Goal: Task Accomplishment & Management: Manage account settings

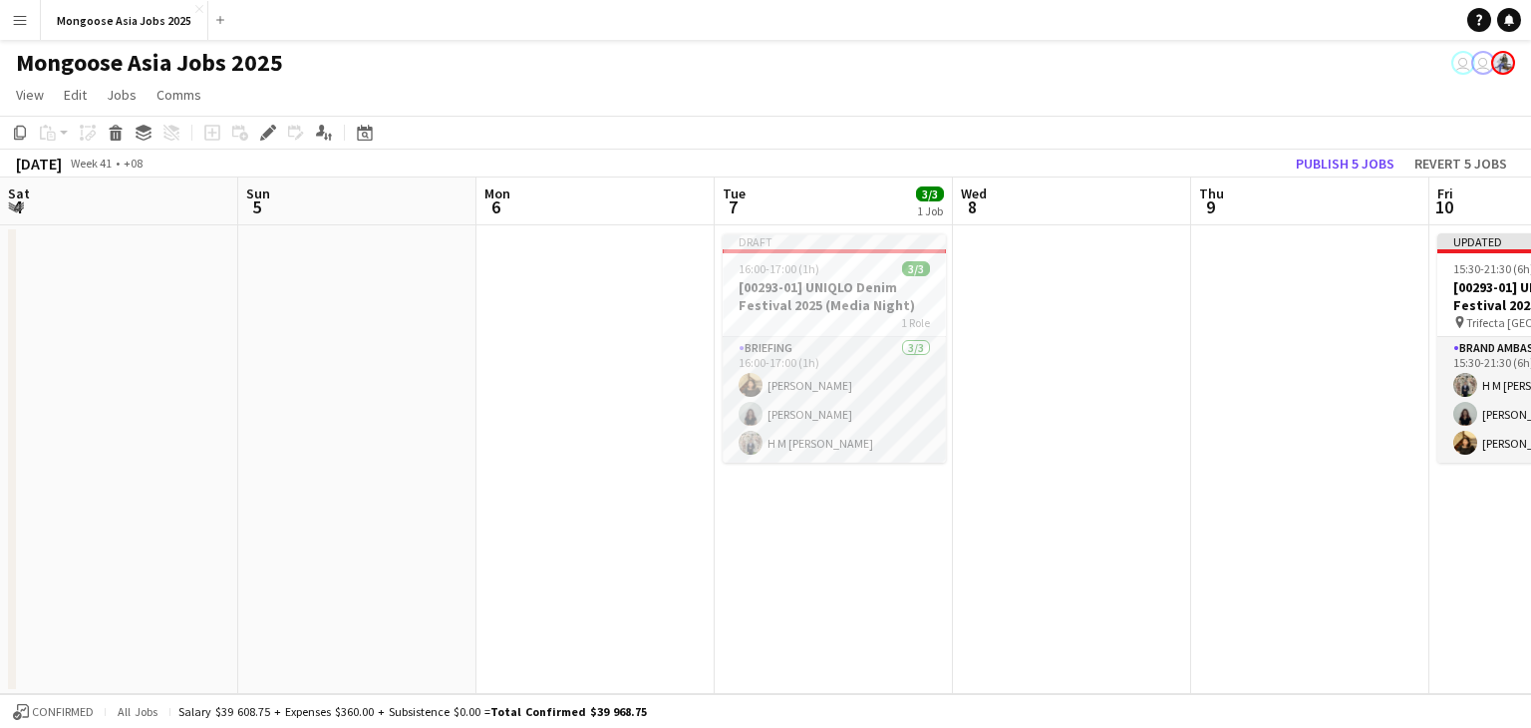
scroll to position [0, 686]
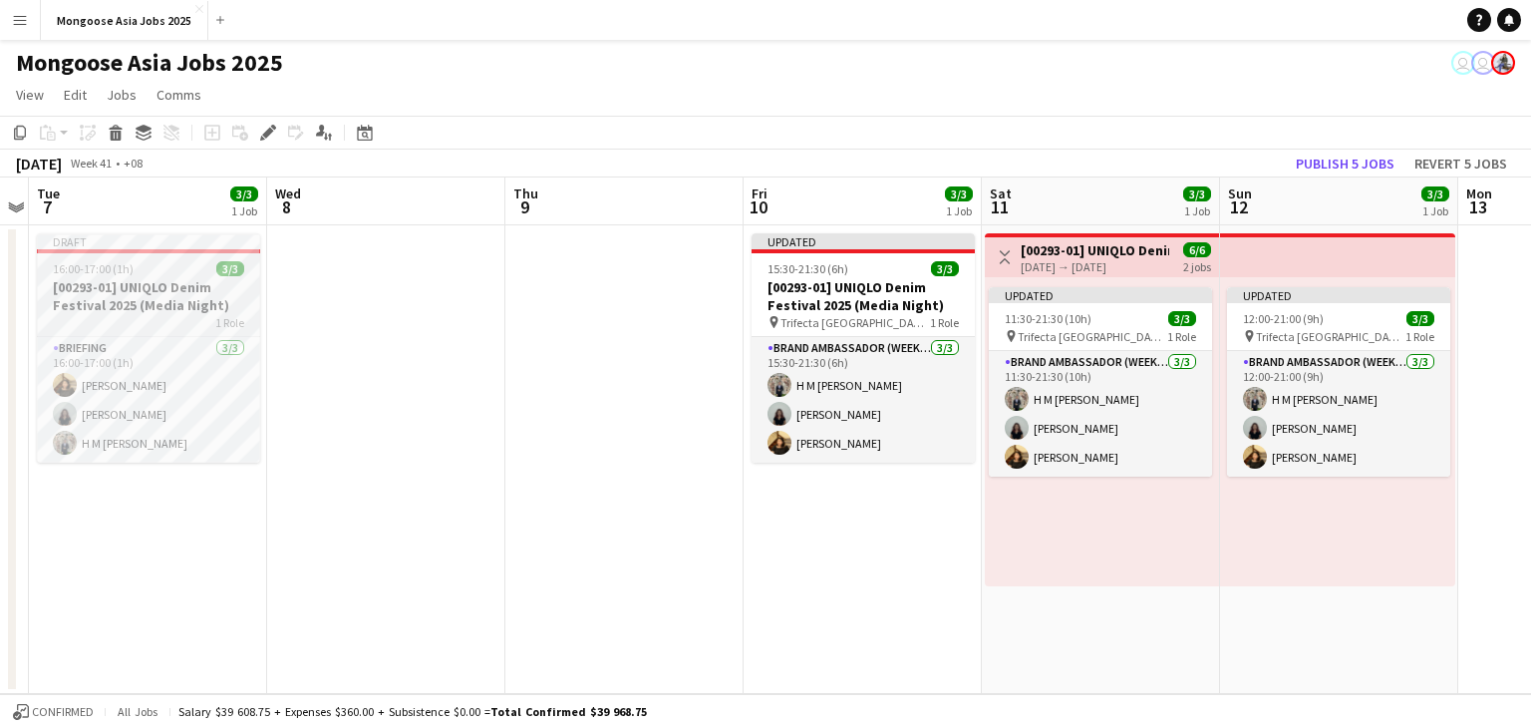
click at [134, 308] on h3 "[00293-01] UNIQLO Denim Festival 2025 (Media Night)" at bounding box center [148, 296] width 223 height 36
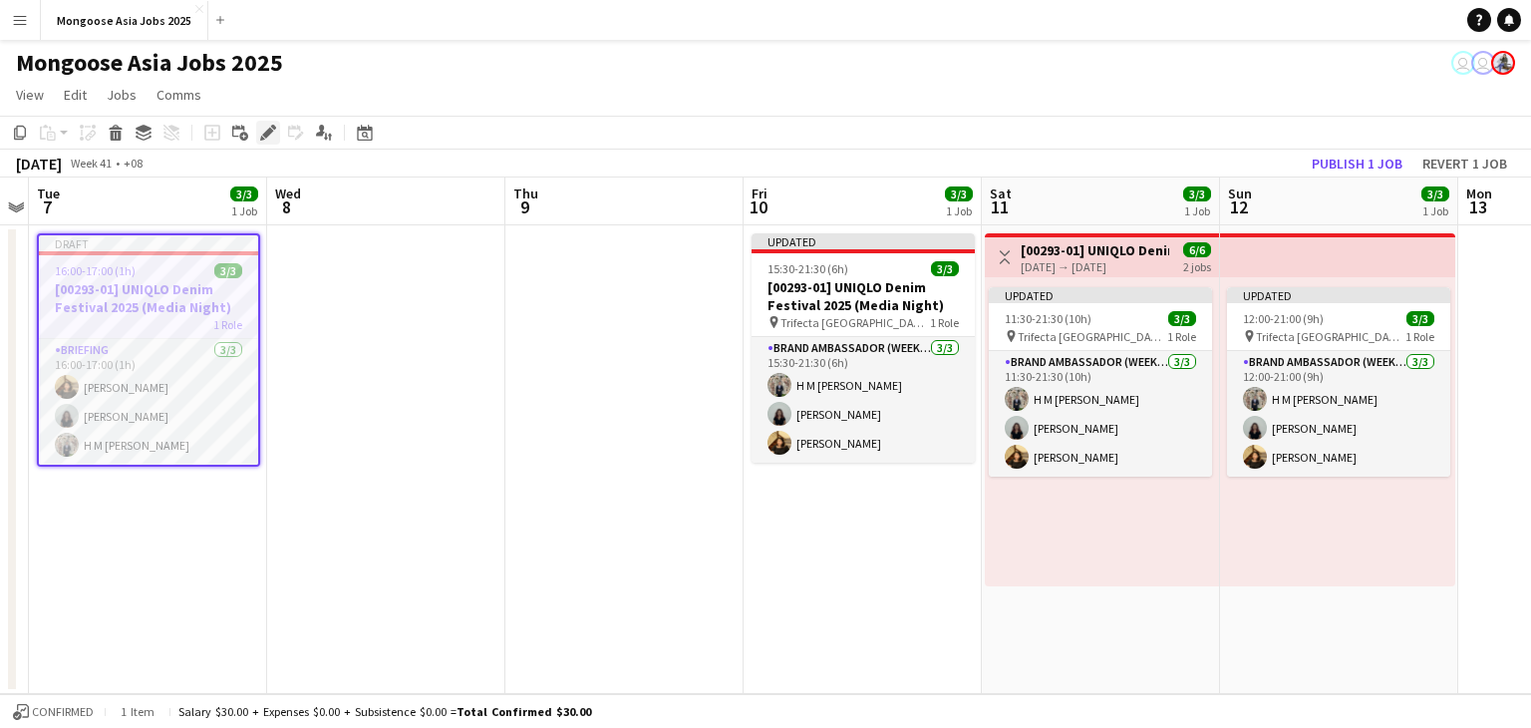
click at [265, 137] on icon at bounding box center [267, 133] width 11 height 11
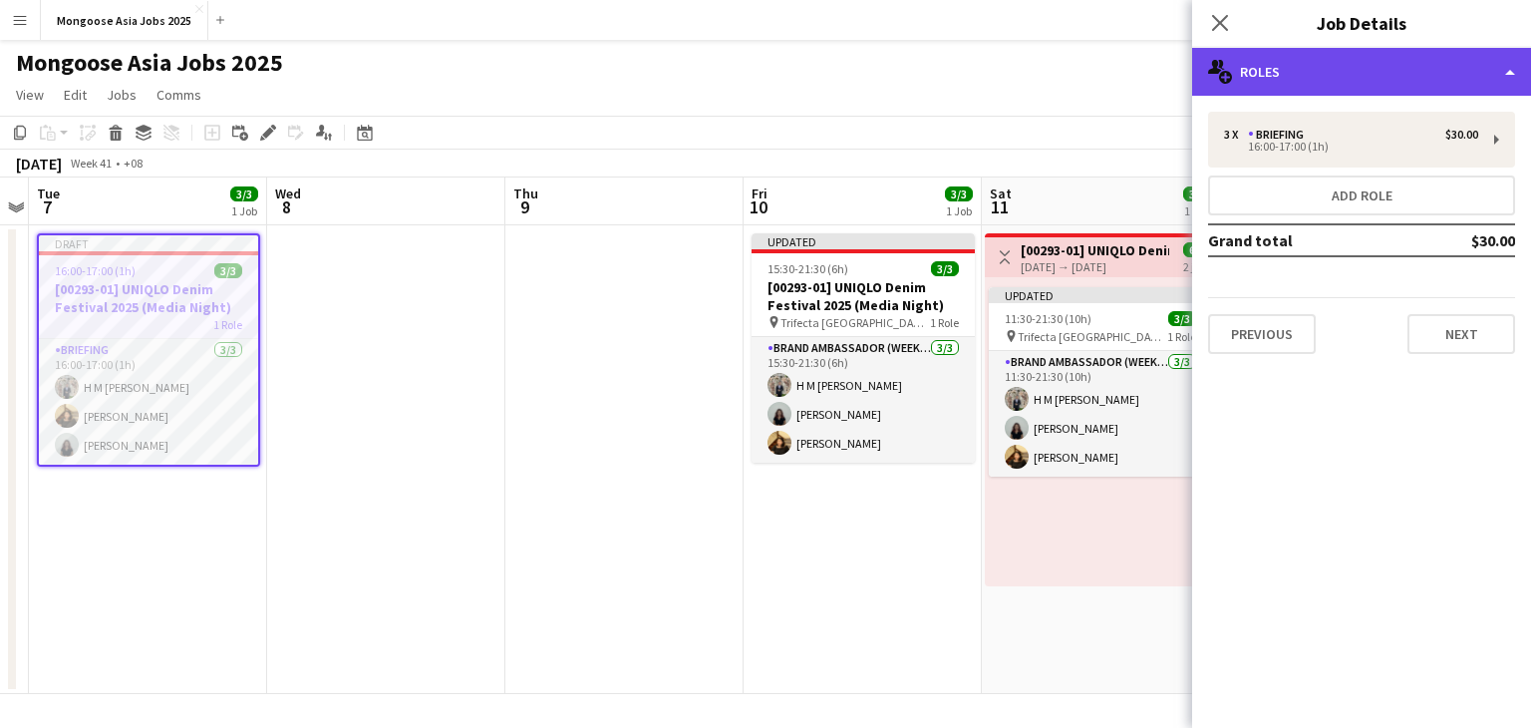
click at [1312, 81] on div "multiple-users-add Roles" at bounding box center [1361, 72] width 339 height 48
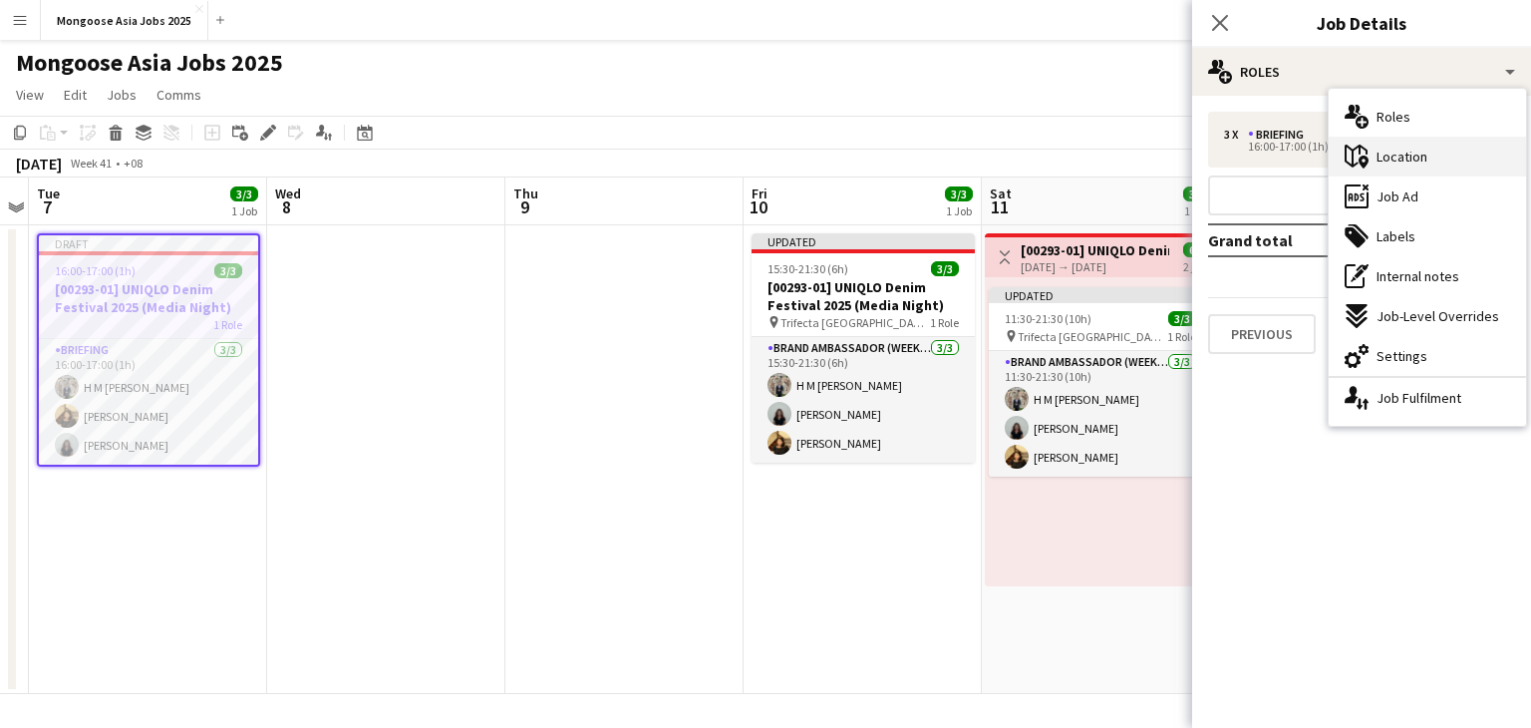
click at [1413, 159] on span "Location" at bounding box center [1401, 157] width 51 height 18
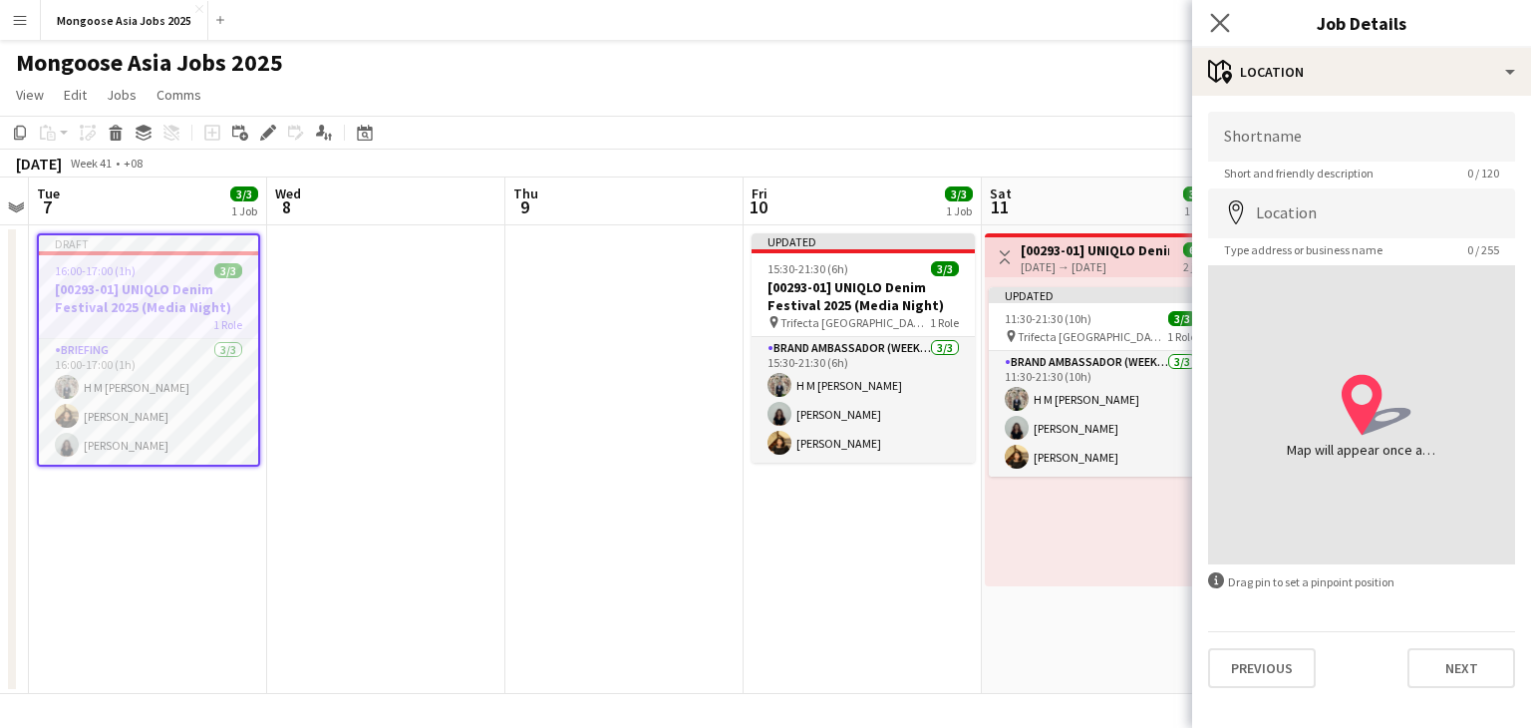
click at [1228, 25] on icon "Close pop-in" at bounding box center [1219, 22] width 19 height 19
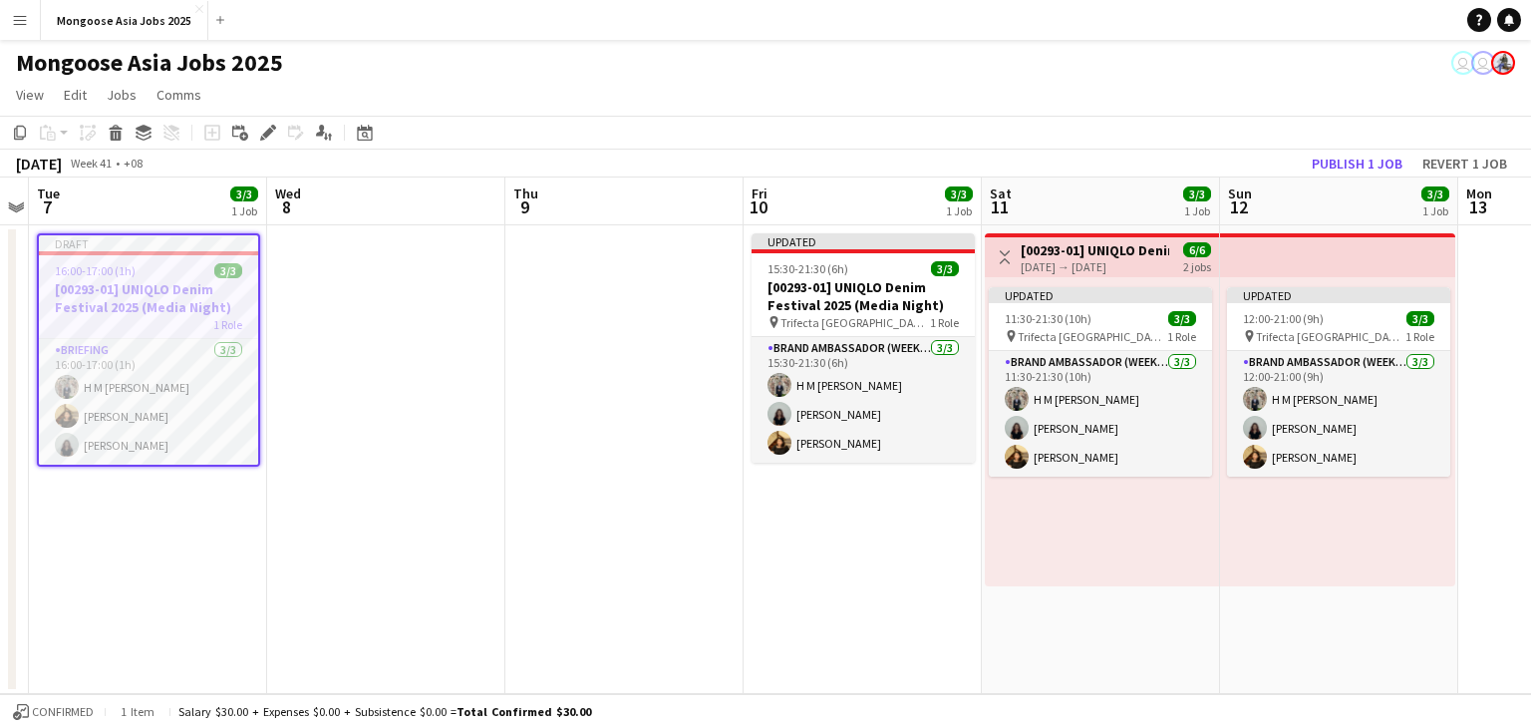
click at [136, 312] on h3 "[00293-01] UNIQLO Denim Festival 2025 (Media Night)" at bounding box center [148, 298] width 219 height 36
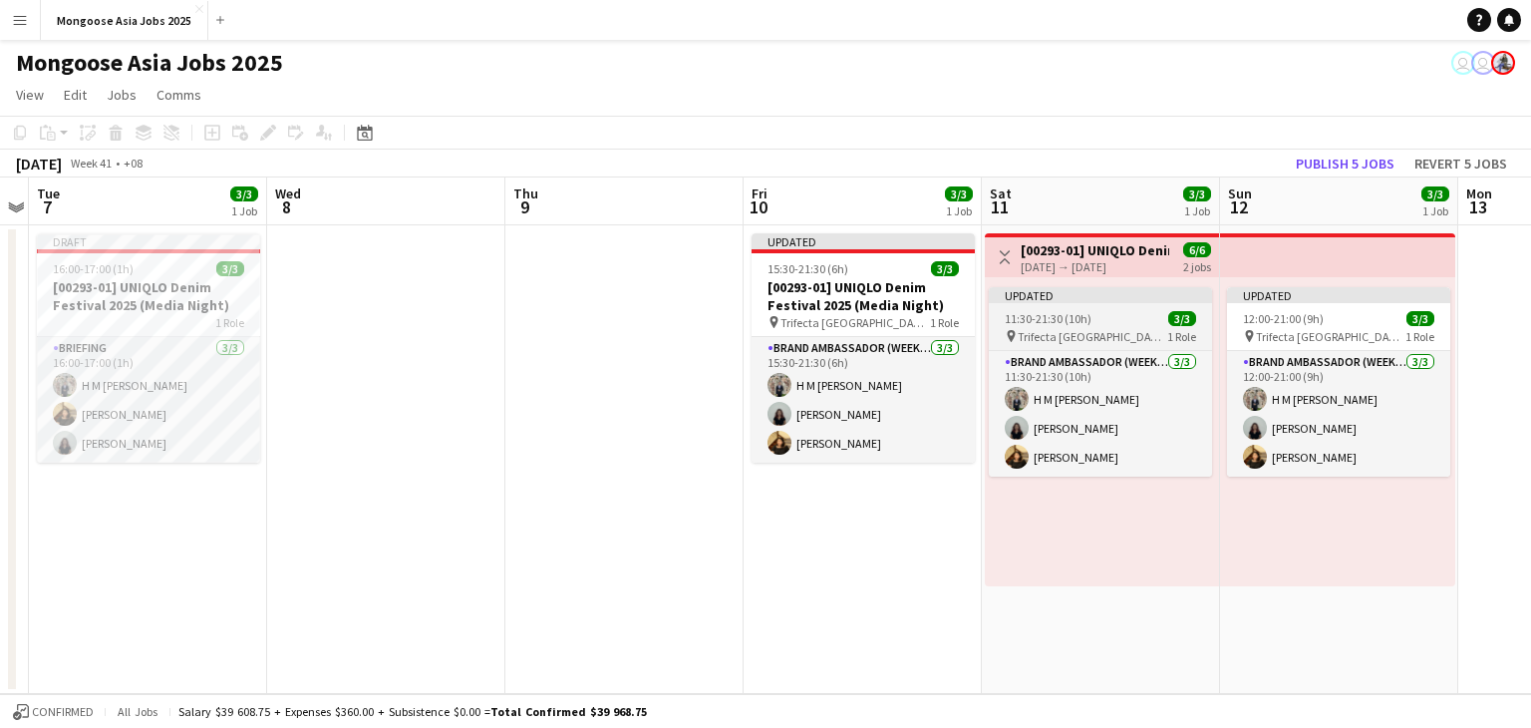
click at [1124, 288] on div "Updated" at bounding box center [1100, 295] width 223 height 16
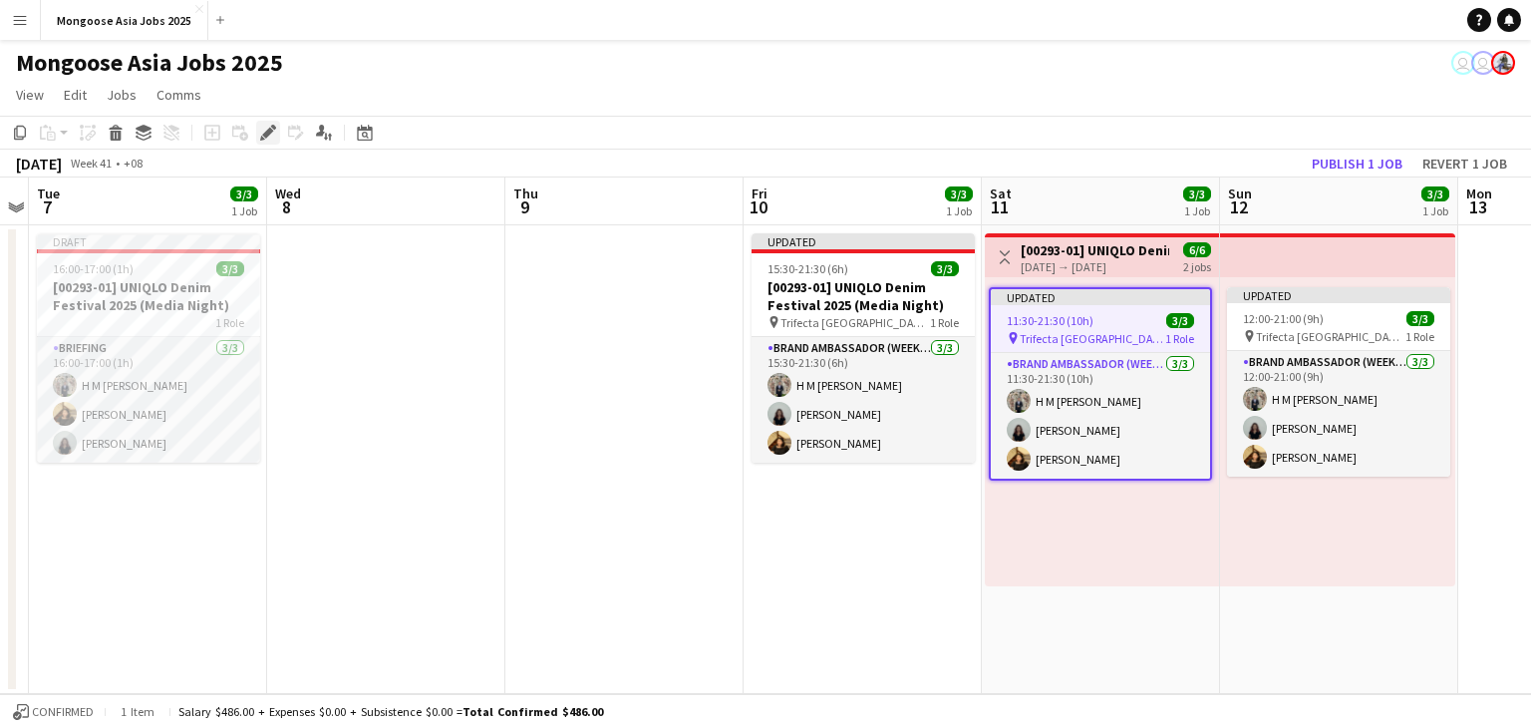
click at [276, 139] on div "Edit" at bounding box center [268, 133] width 24 height 24
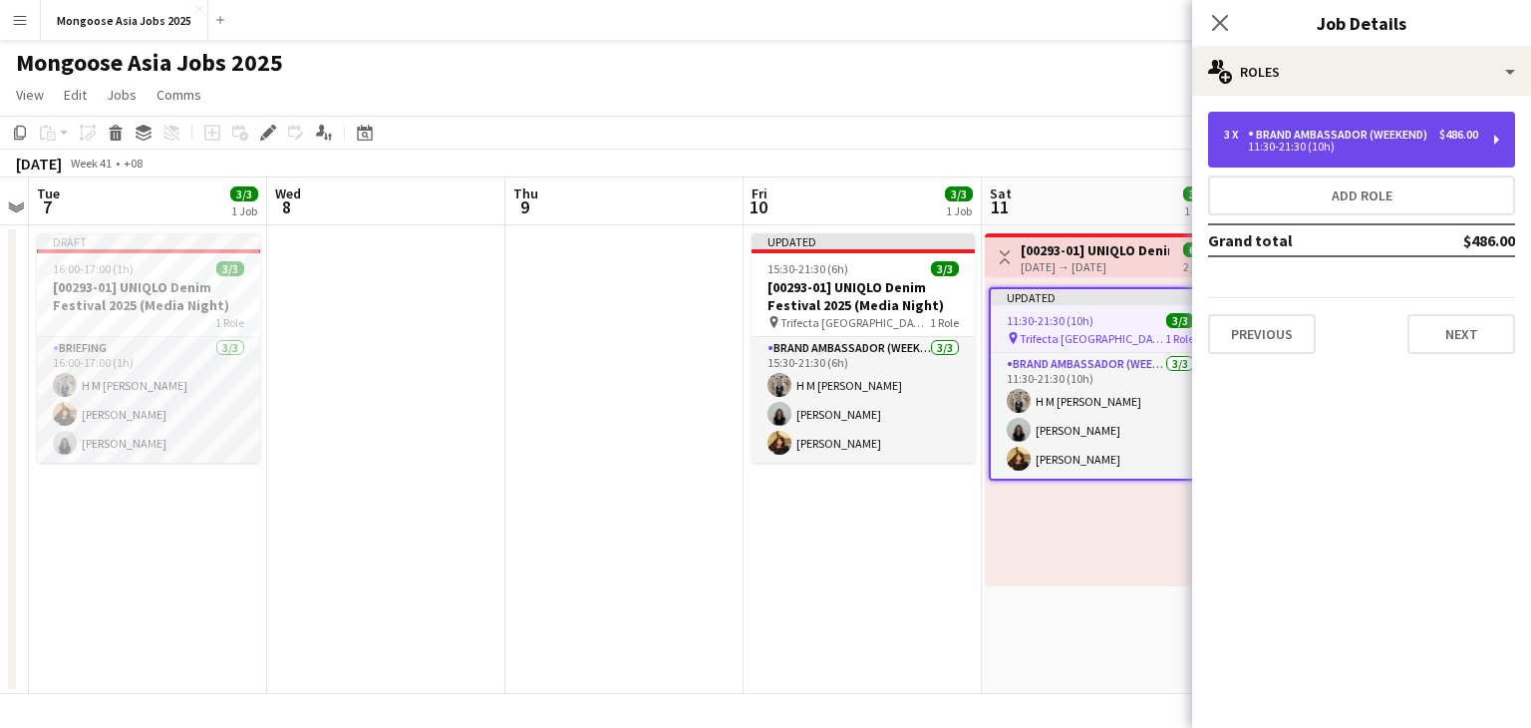
click at [1419, 145] on div "11:30-21:30 (10h)" at bounding box center [1351, 147] width 254 height 10
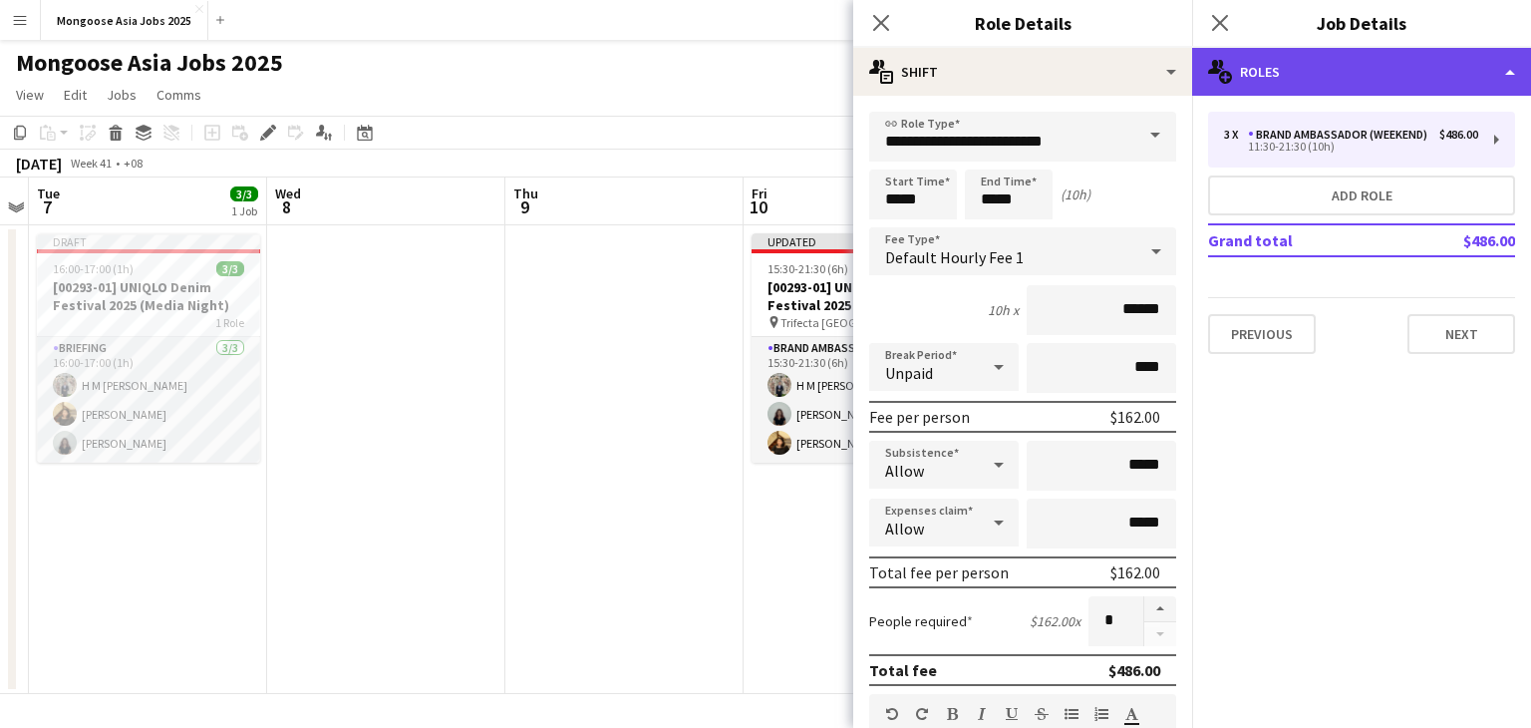
click at [1318, 79] on div "multiple-users-add Roles" at bounding box center [1361, 72] width 339 height 48
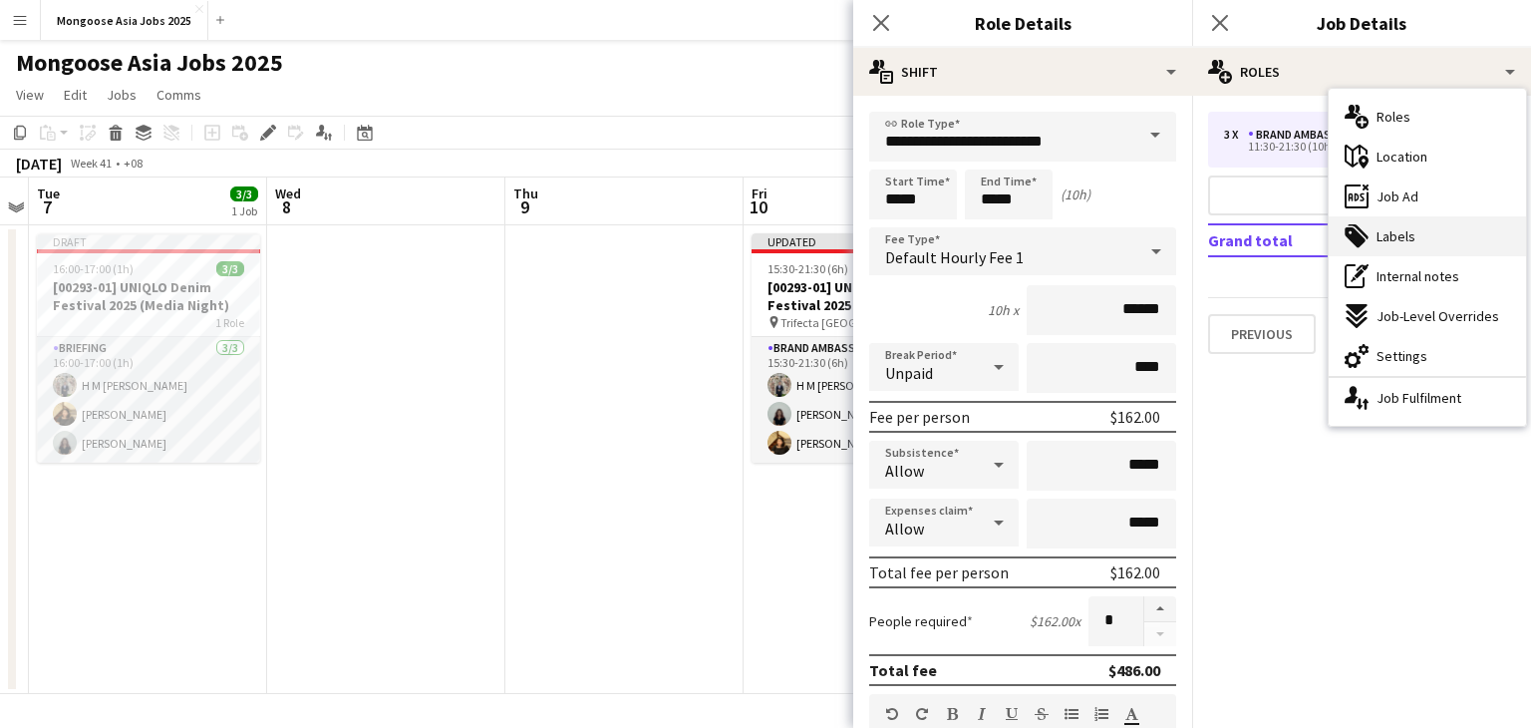
click at [1405, 228] on span "Labels" at bounding box center [1395, 236] width 39 height 18
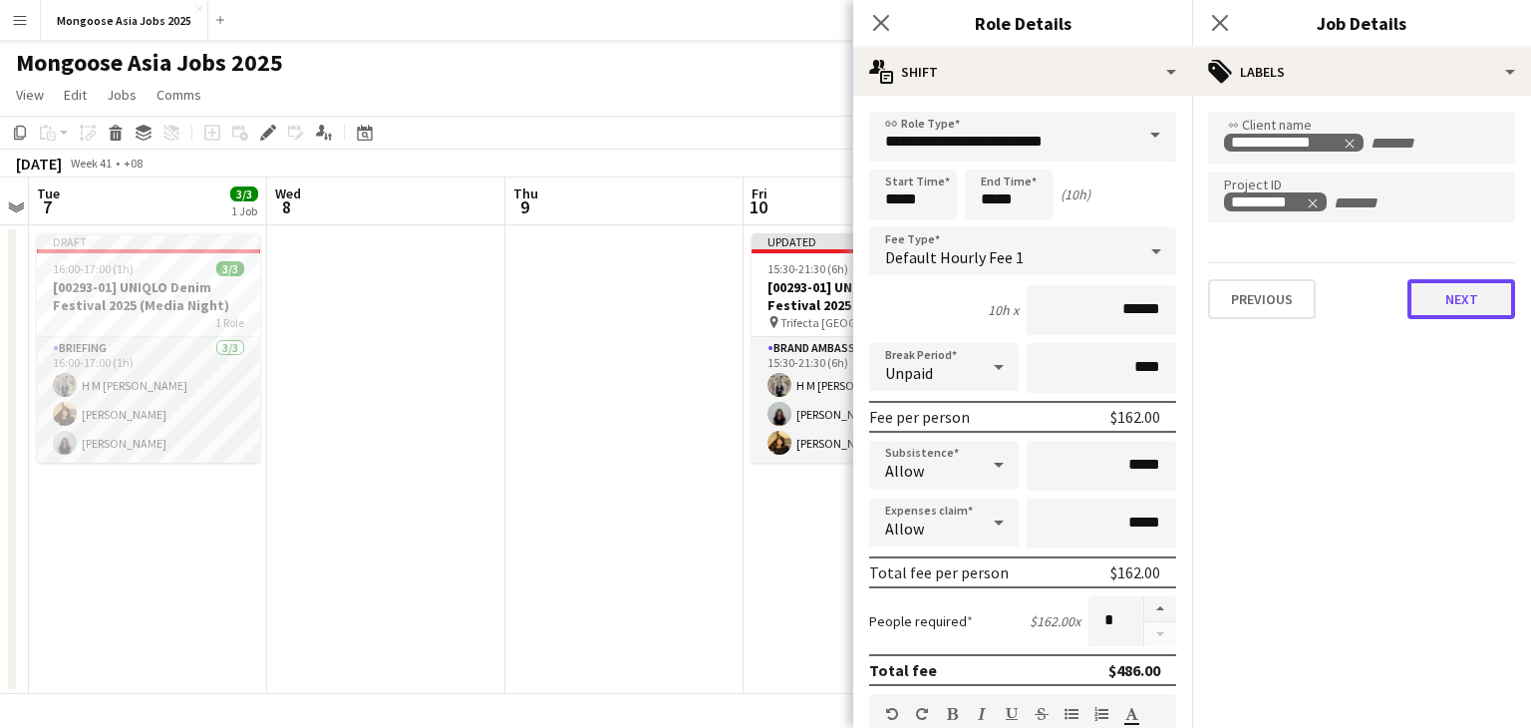
click at [1455, 279] on button "Next" at bounding box center [1461, 299] width 108 height 40
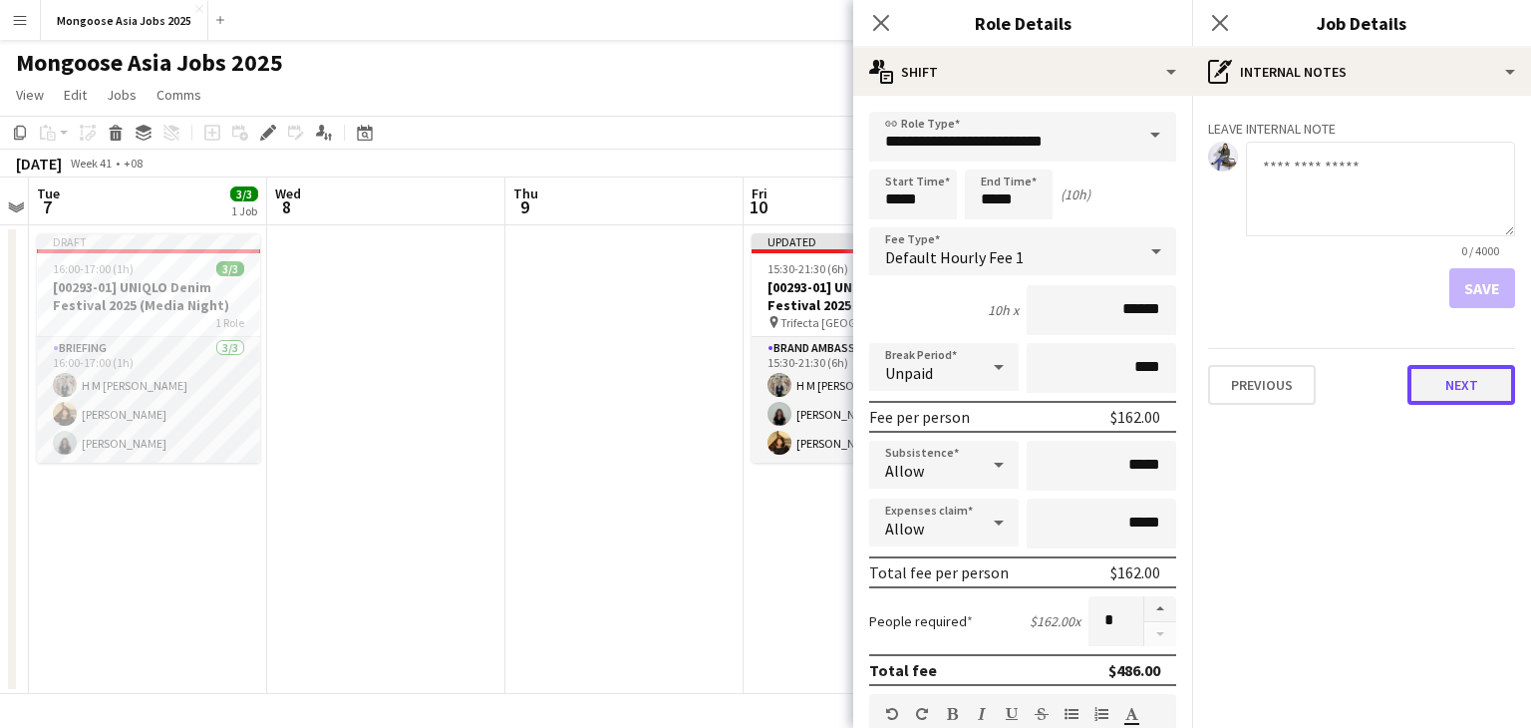
click at [1444, 376] on button "Next" at bounding box center [1461, 385] width 108 height 40
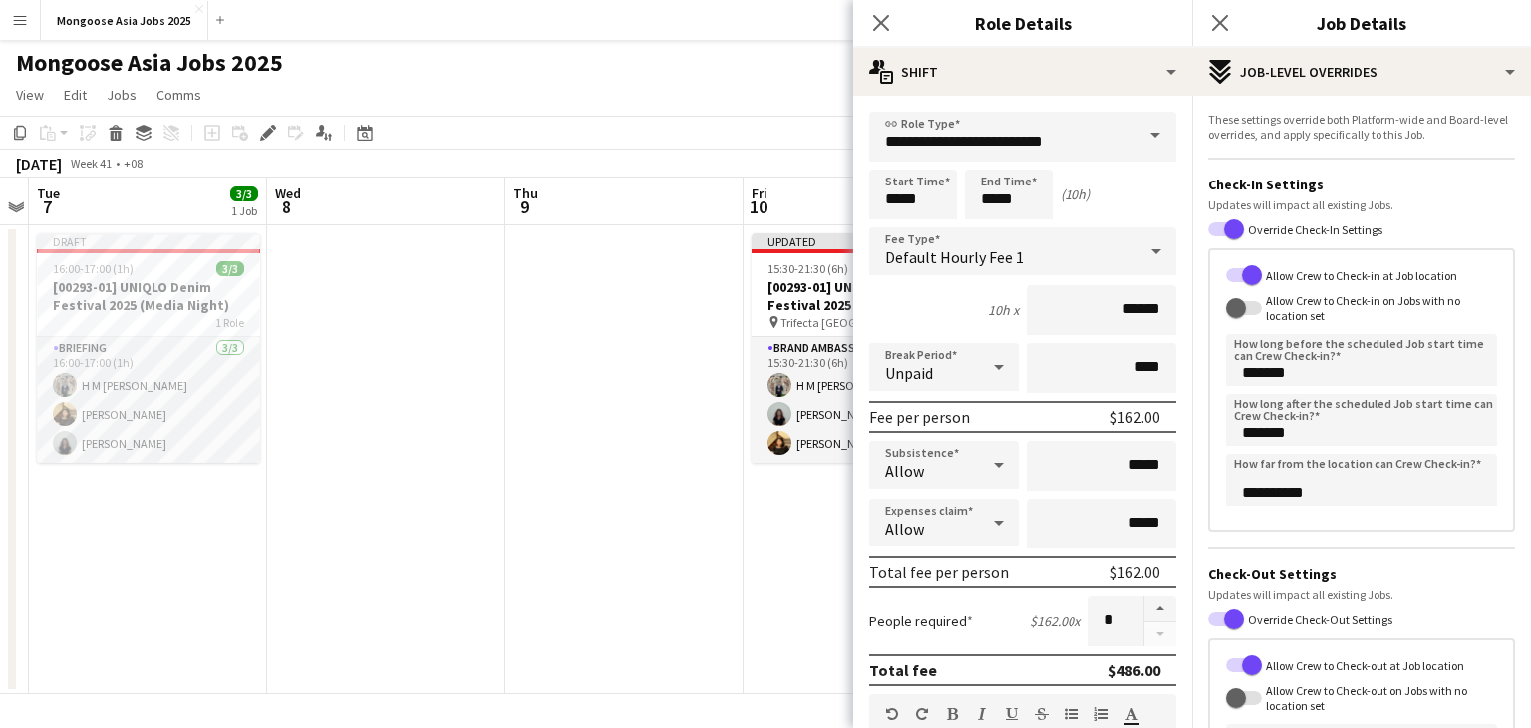
click at [679, 582] on app-date-cell at bounding box center [624, 459] width 238 height 468
